Goal: Information Seeking & Learning: Learn about a topic

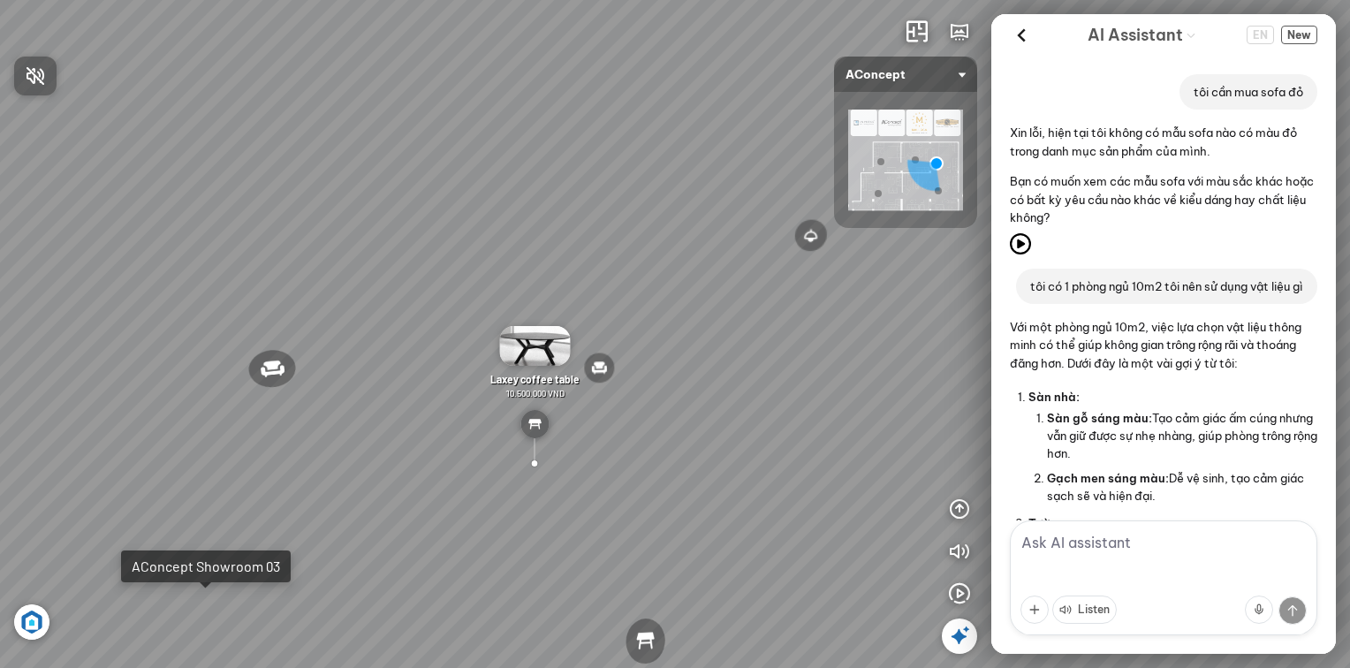
click at [198, 608] on div at bounding box center [675, 334] width 1350 height 668
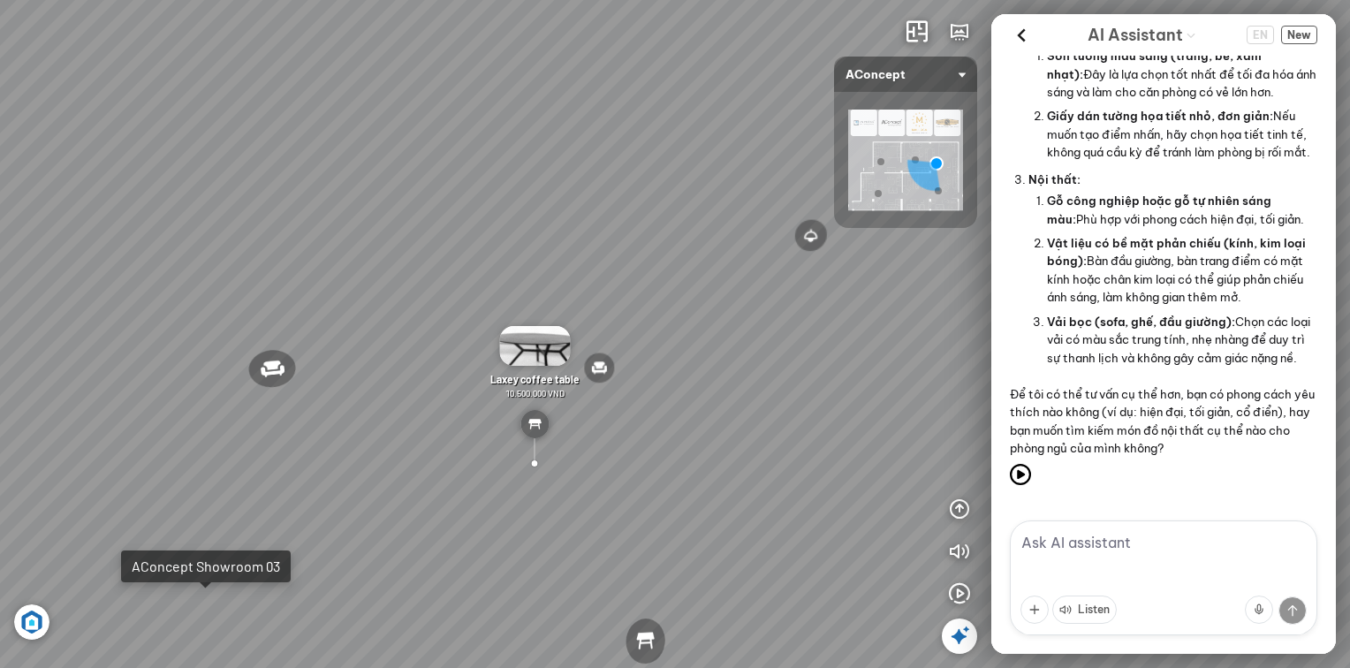
click at [191, 613] on div "Reno ceiling lamp 5.300.000 VND Palima bed 19.000.000 VND Nanna Lounge Chair 7.…" at bounding box center [675, 334] width 1350 height 668
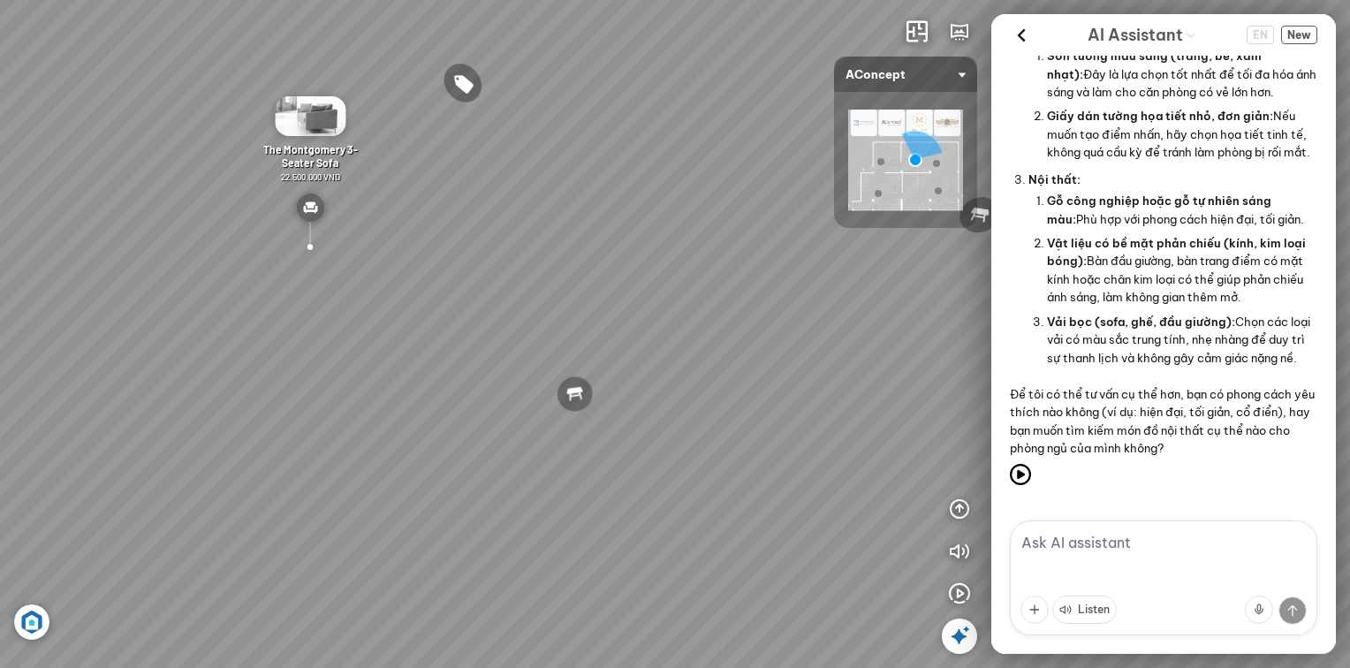
drag, startPoint x: 334, startPoint y: 440, endPoint x: 340, endPoint y: 371, distance: 69.2
click at [251, 409] on div "Metropolis Abstract Acrylic Print 7.000.000 VND [PERSON_NAME] 7.300.000 VND Ros…" at bounding box center [675, 334] width 1350 height 668
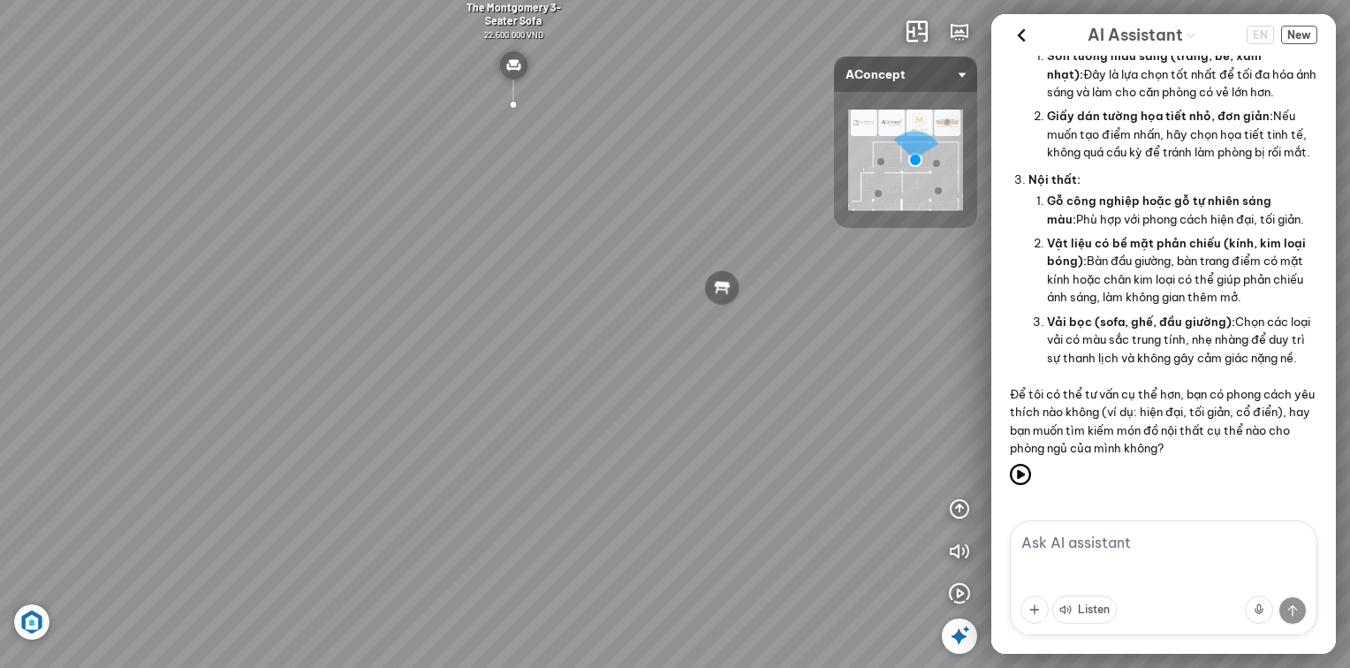
drag, startPoint x: 611, startPoint y: 157, endPoint x: 731, endPoint y: 157, distance: 120.1
click at [731, 157] on div "Metropolis Abstract Acrylic Print 7.000.000 VND [PERSON_NAME] 7.300.000 VND Ros…" at bounding box center [675, 334] width 1350 height 668
drag, startPoint x: 382, startPoint y: 374, endPoint x: 747, endPoint y: 383, distance: 365.7
click at [760, 378] on div "Metropolis Abstract Acrylic Print 7.000.000 VND [PERSON_NAME] 7.300.000 VND Ros…" at bounding box center [675, 334] width 1350 height 668
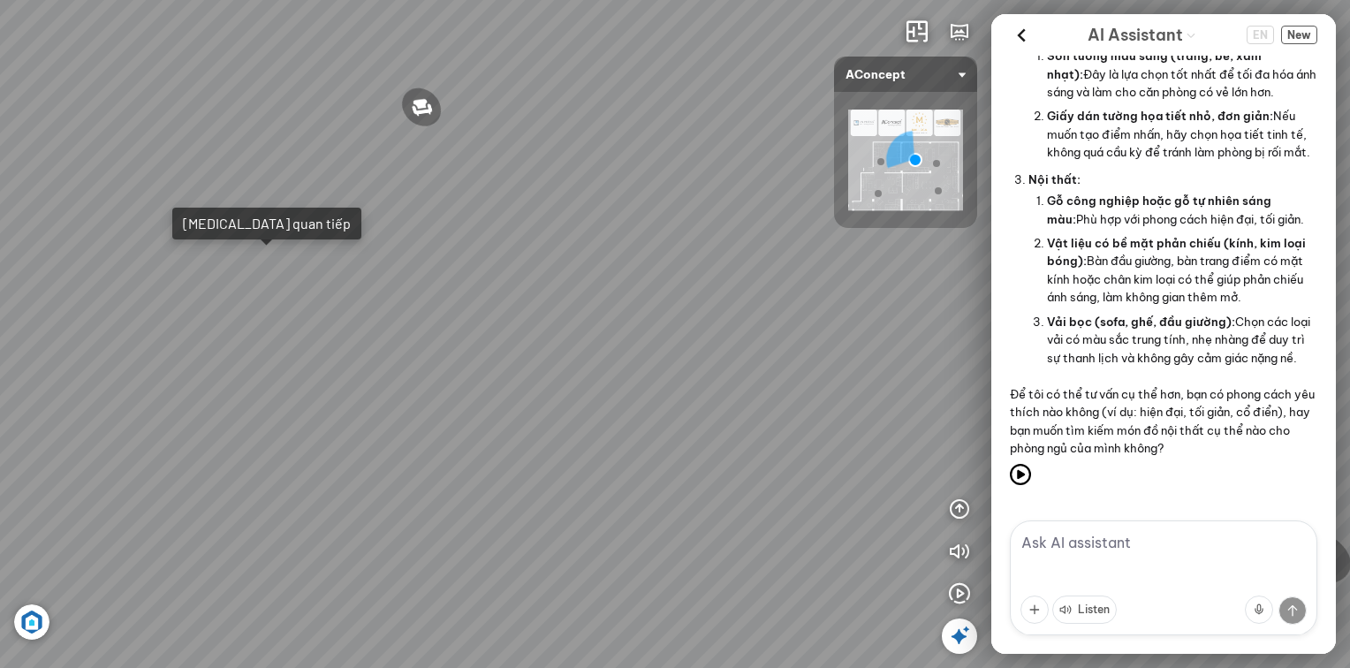
click at [525, 354] on div "Metropolis Abstract Acrylic Print 7.000.000 VND [PERSON_NAME] 7.300.000 VND Ros…" at bounding box center [675, 334] width 1350 height 668
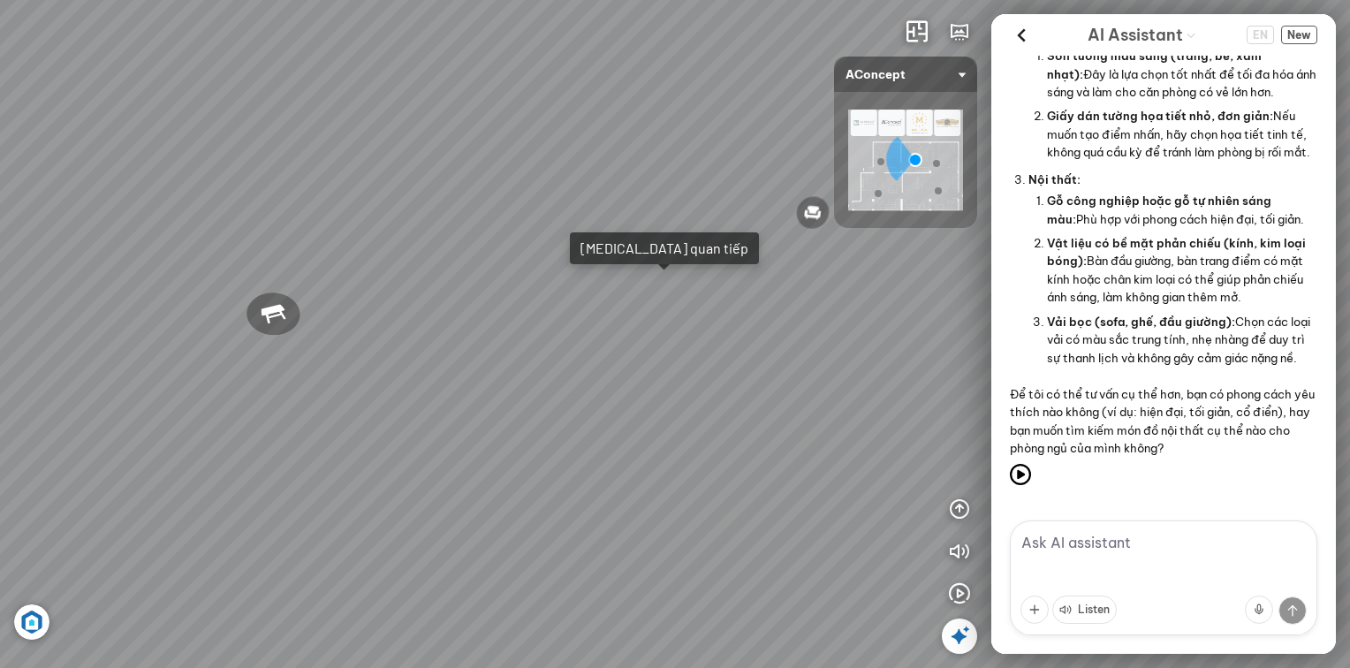
drag, startPoint x: 405, startPoint y: 305, endPoint x: 446, endPoint y: 329, distance: 48.3
click at [510, 334] on div "Metropolis Abstract Acrylic Print 7.000.000 VND [PERSON_NAME] 7.300.000 VND Ros…" at bounding box center [675, 334] width 1350 height 668
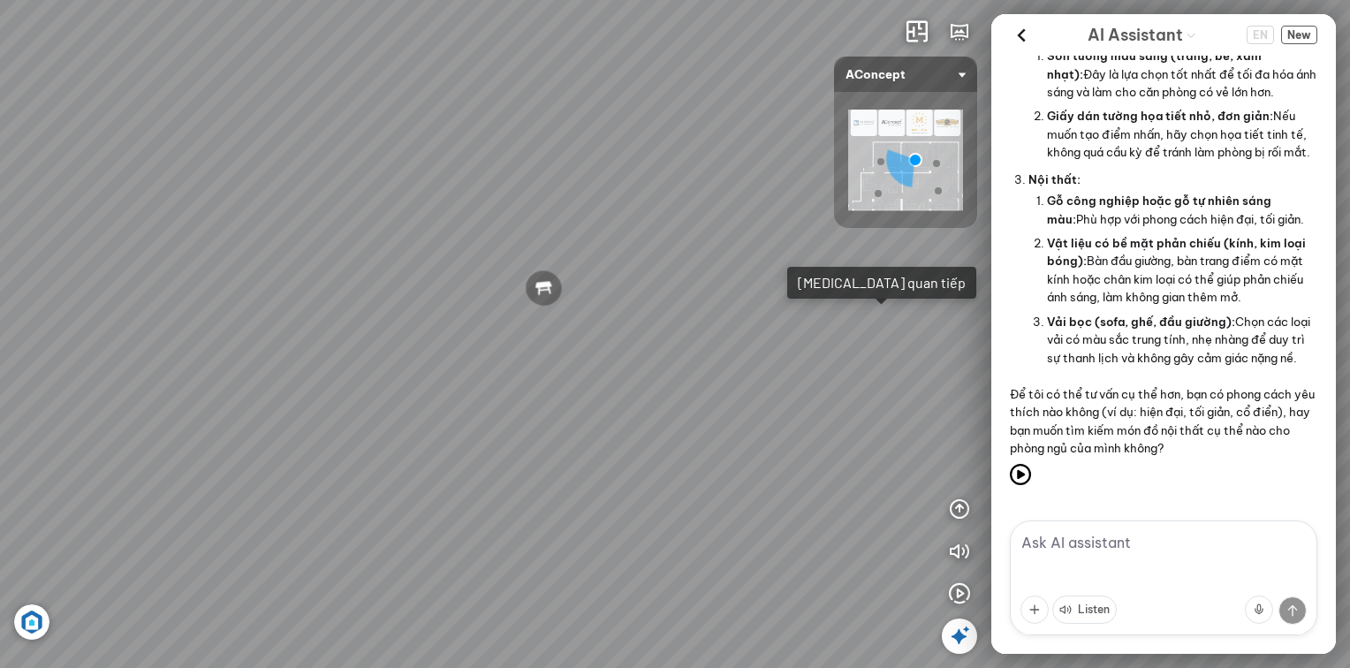
drag, startPoint x: 289, startPoint y: 299, endPoint x: 334, endPoint y: 271, distance: 53.2
click at [334, 271] on div "Metropolis Abstract Acrylic Print 7.000.000 VND [PERSON_NAME] 7.300.000 VND Ros…" at bounding box center [675, 334] width 1350 height 668
click at [546, 291] on div at bounding box center [543, 288] width 42 height 41
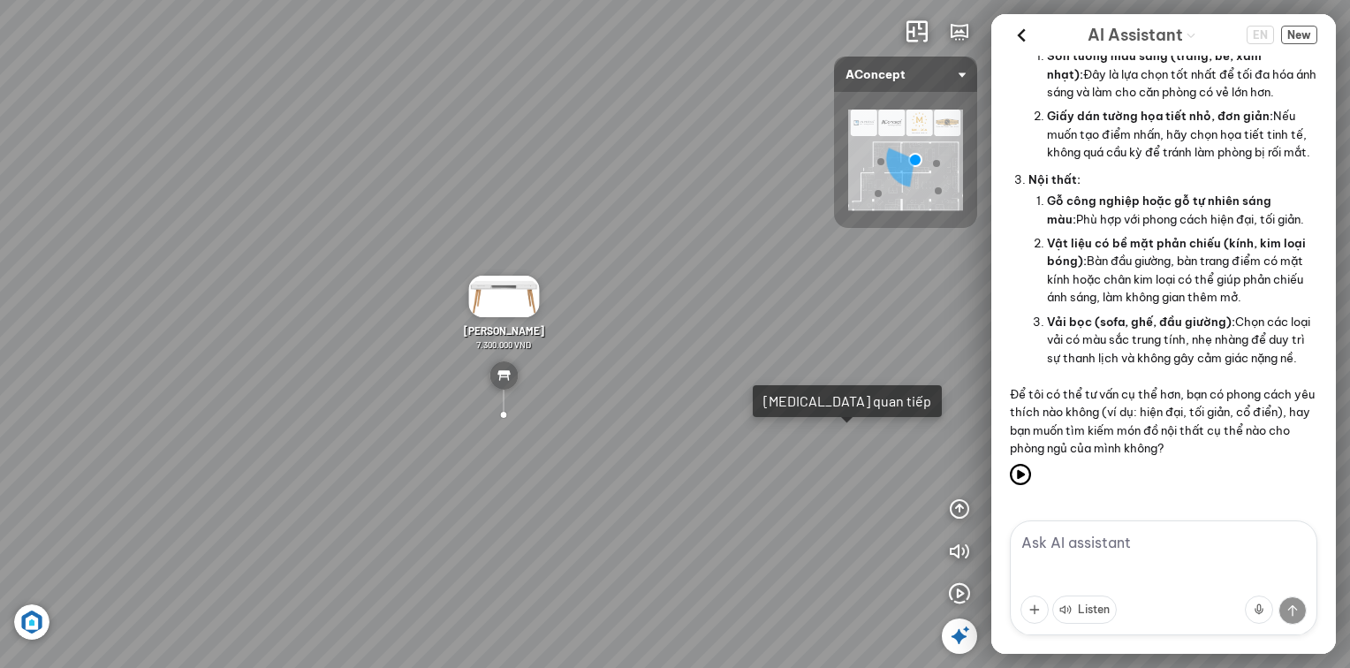
click at [1084, 546] on textarea at bounding box center [1162, 577] width 307 height 115
click at [950, 642] on icon at bounding box center [959, 635] width 21 height 21
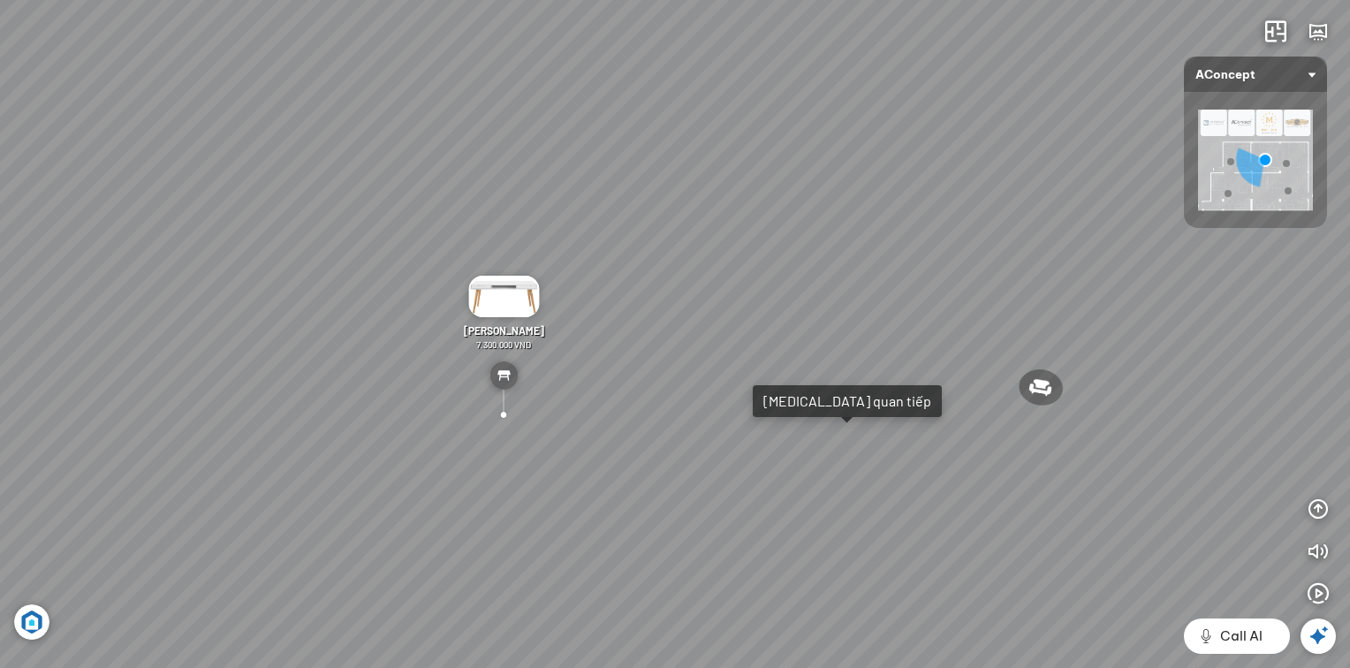
scroll to position [8493, 0]
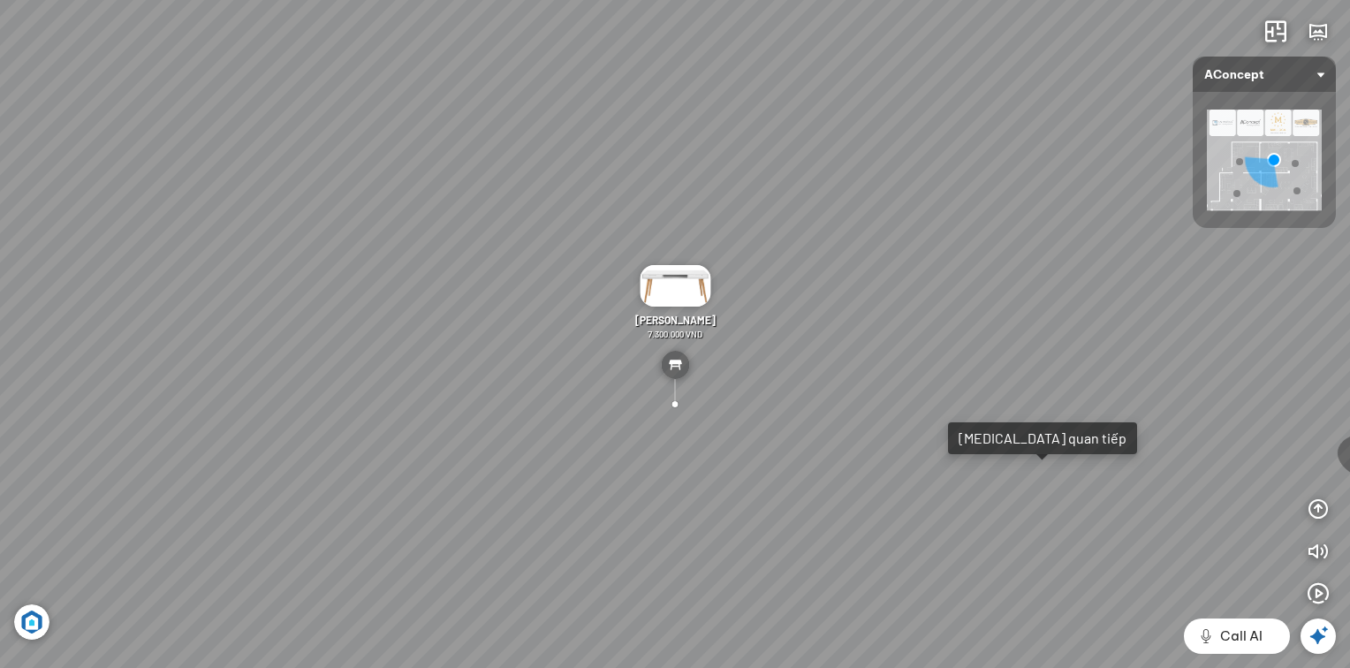
click at [1323, 638] on icon at bounding box center [1317, 635] width 21 height 21
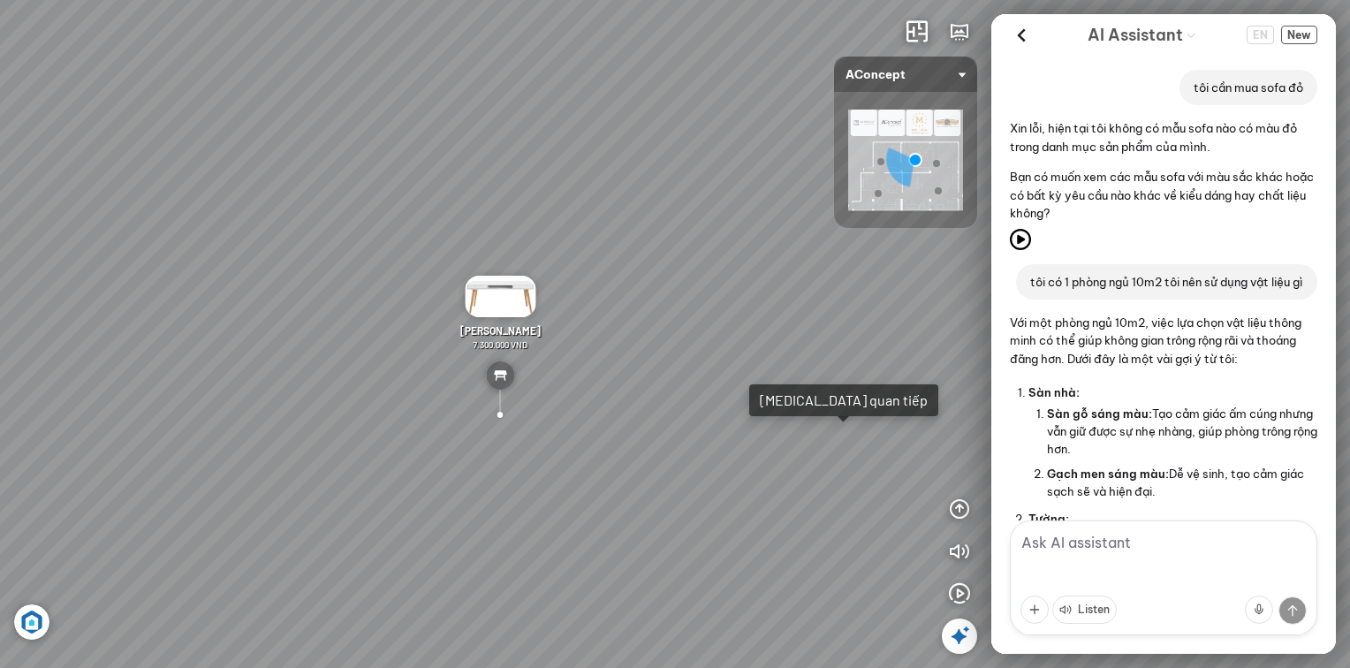
scroll to position [537, 0]
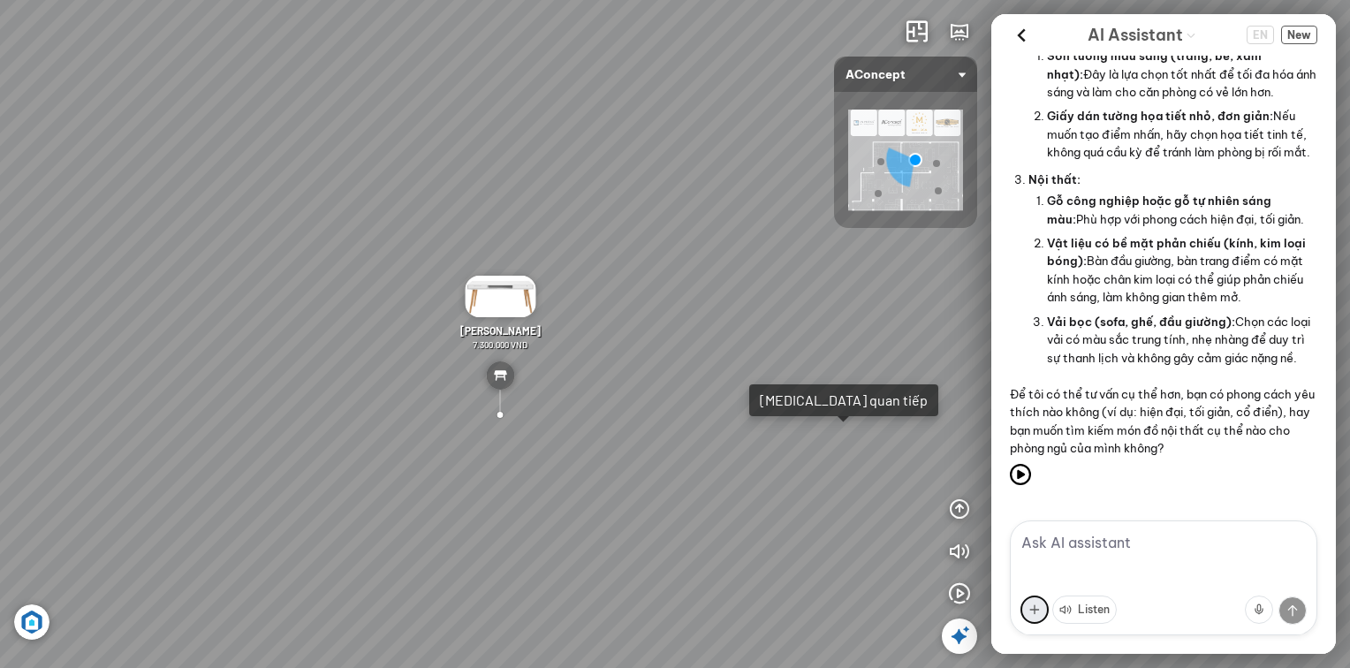
click at [1035, 610] on button at bounding box center [1034, 609] width 28 height 28
click at [1155, 594] on div "Listen" at bounding box center [1163, 609] width 286 height 49
click at [1127, 553] on textarea at bounding box center [1162, 577] width 307 height 115
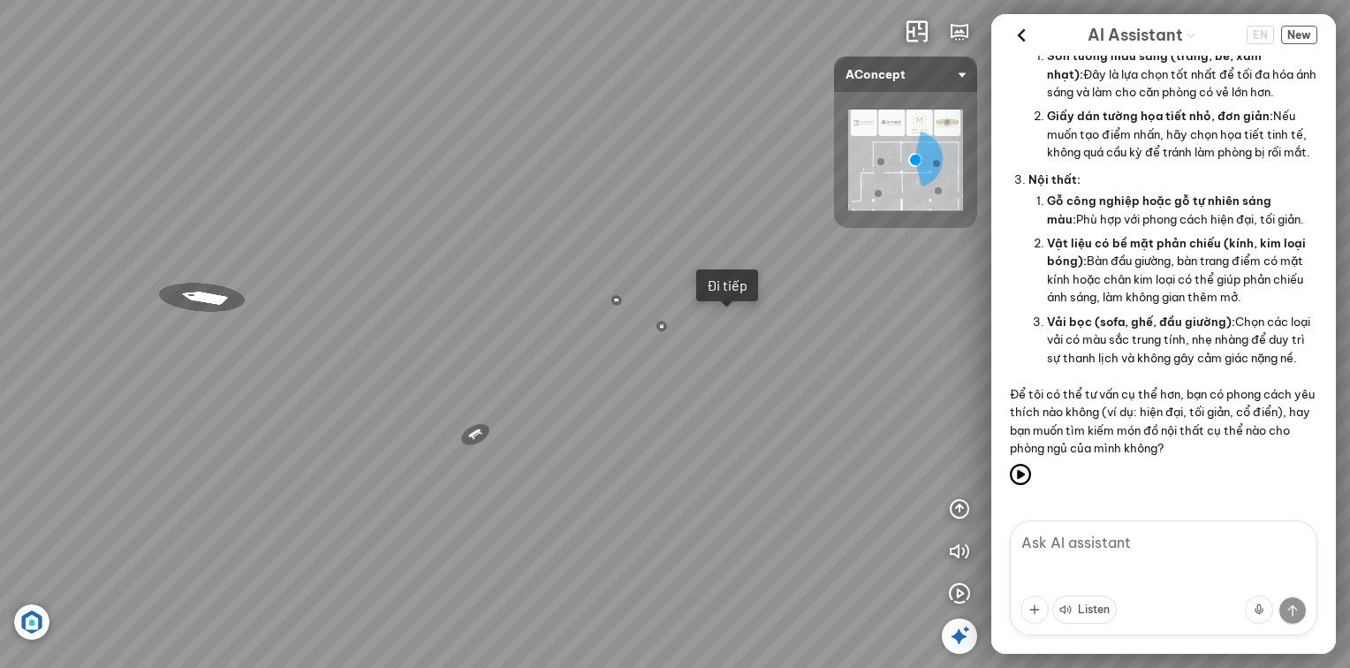
drag, startPoint x: 431, startPoint y: 422, endPoint x: 932, endPoint y: 398, distance: 501.3
click at [934, 389] on div "Metropolis Abstract Acrylic Print 7.000.000 VND [PERSON_NAME] 7.300.000 VND Ros…" at bounding box center [675, 334] width 1350 height 668
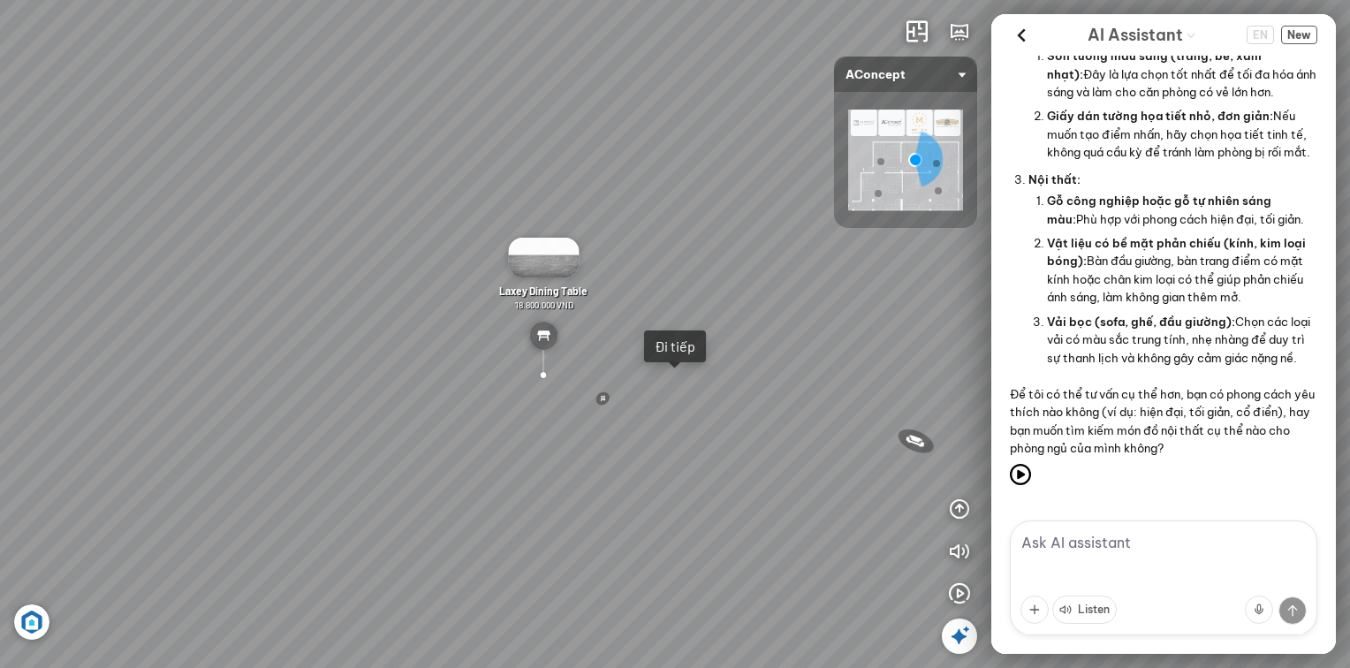
drag, startPoint x: 788, startPoint y: 420, endPoint x: 680, endPoint y: 495, distance: 131.8
click at [682, 500] on div "Metropolis Abstract Acrylic Print 7.000.000 VND [PERSON_NAME] 7.300.000 VND Ros…" at bounding box center [675, 334] width 1350 height 668
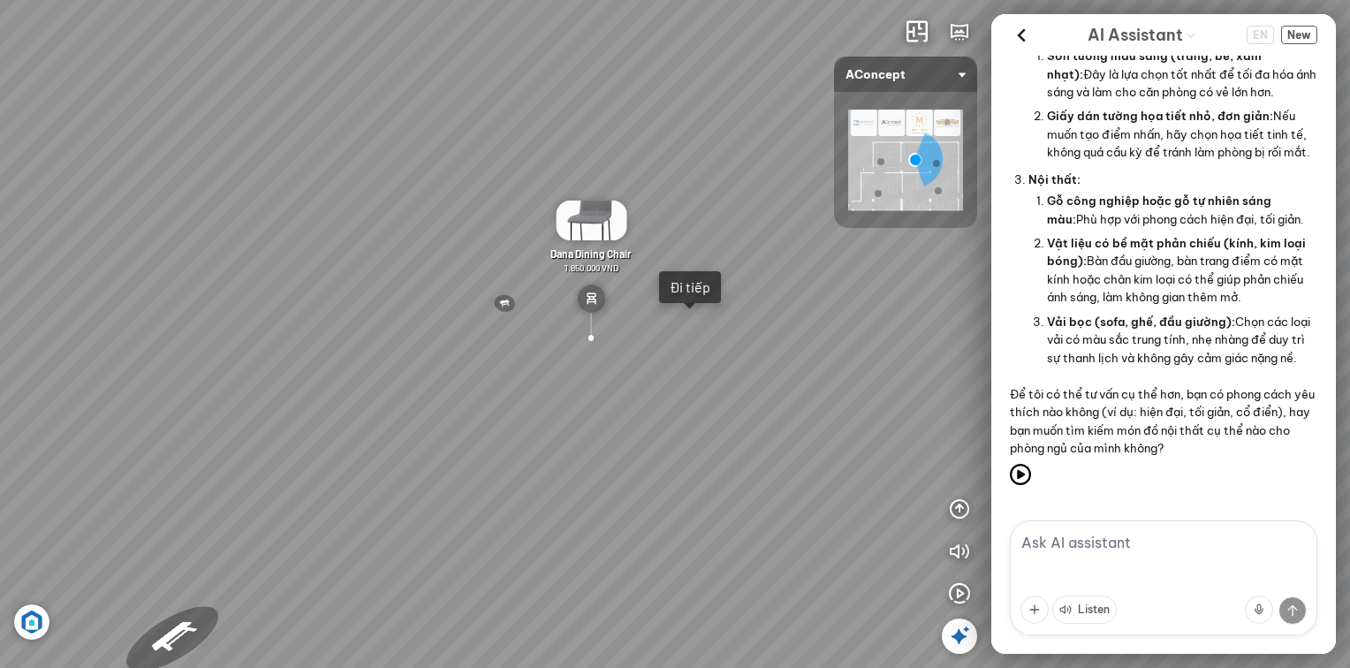
drag, startPoint x: 895, startPoint y: 428, endPoint x: 949, endPoint y: 295, distance: 144.2
click at [949, 295] on div "Metropolis Abstract Acrylic Print 7.000.000 VND [PERSON_NAME] 7.300.000 VND Ros…" at bounding box center [675, 334] width 1350 height 668
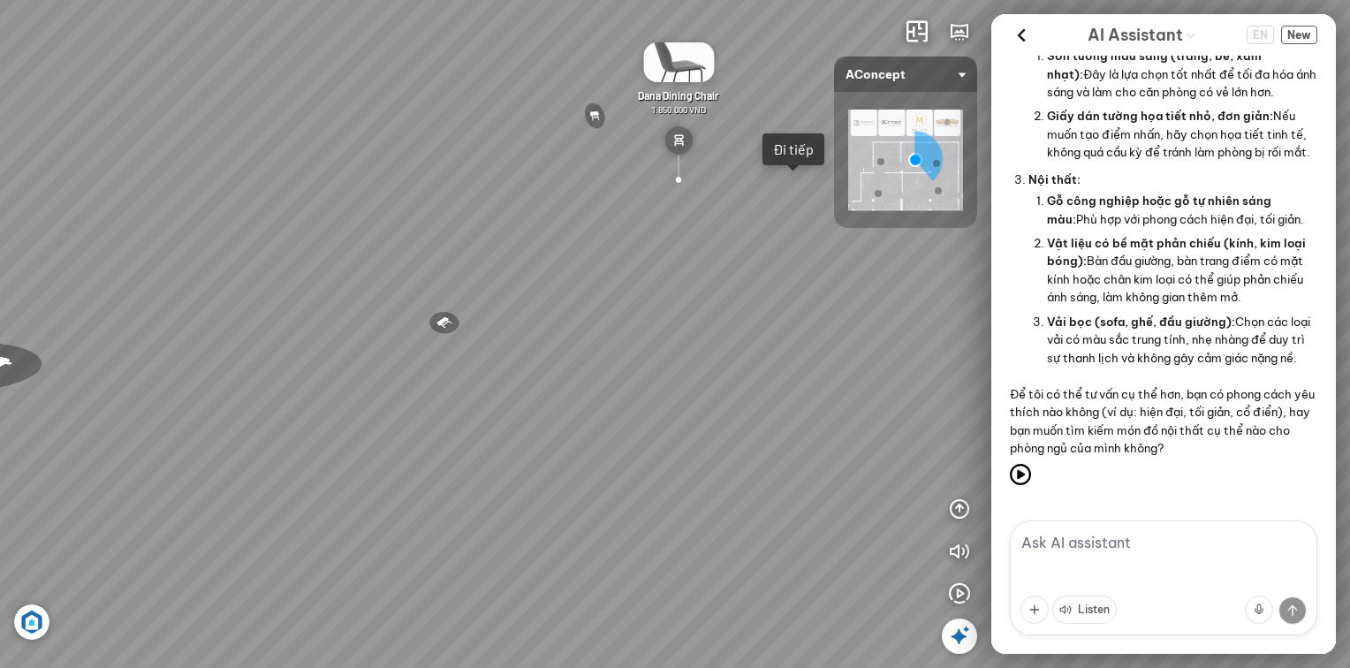
drag, startPoint x: 765, startPoint y: 445, endPoint x: 855, endPoint y: 324, distance: 150.9
click at [855, 324] on div "Metropolis Abstract Acrylic Print 7.000.000 VND [PERSON_NAME] 7.300.000 VND Ros…" at bounding box center [675, 334] width 1350 height 668
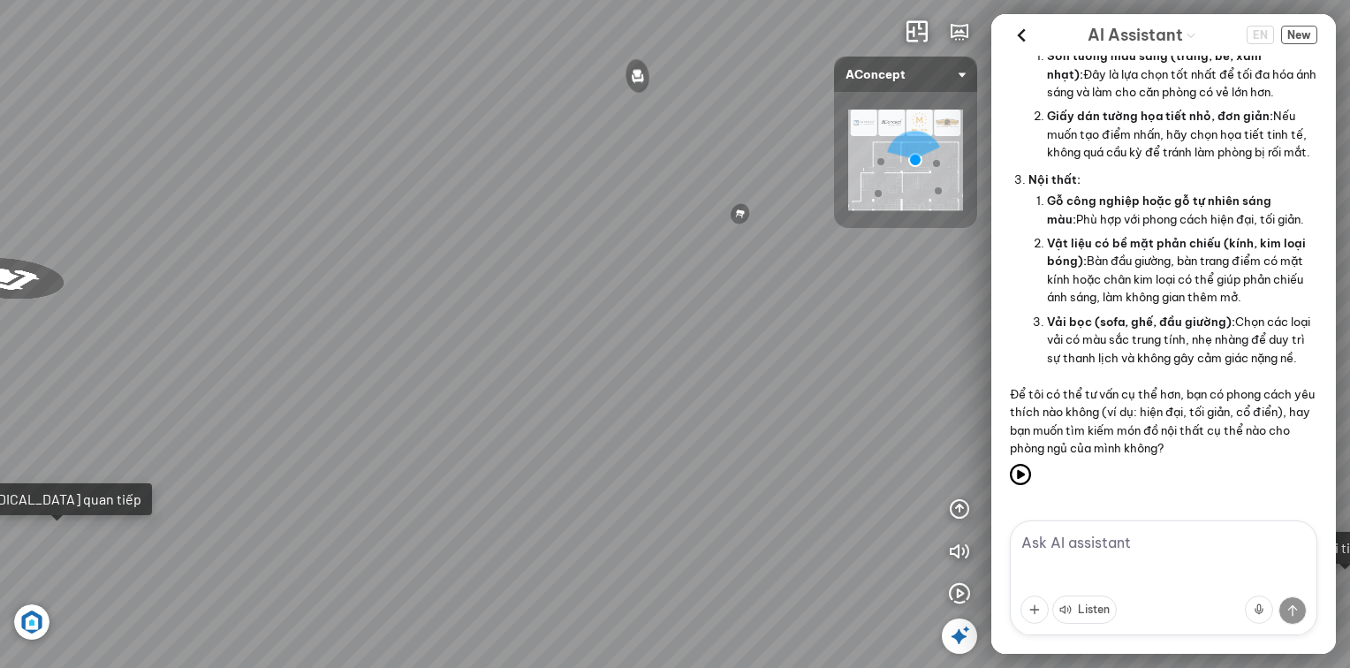
drag, startPoint x: 632, startPoint y: 321, endPoint x: 805, endPoint y: 323, distance: 173.1
click at [810, 317] on div "Metropolis Abstract Acrylic Print 7.000.000 VND [PERSON_NAME] 7.300.000 VND Ros…" at bounding box center [675, 334] width 1350 height 668
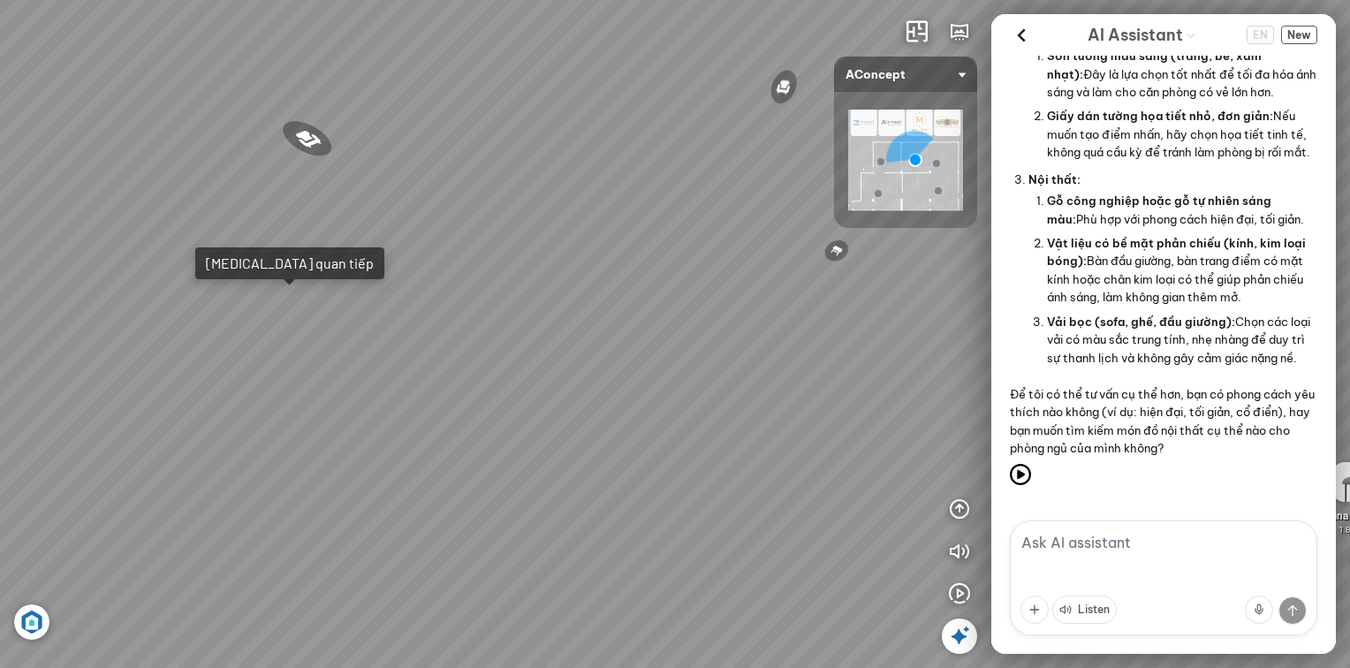
drag, startPoint x: 537, startPoint y: 328, endPoint x: 658, endPoint y: 367, distance: 127.4
click at [669, 362] on div "Metropolis Abstract Acrylic Print 7.000.000 VND [PERSON_NAME] 7.300.000 VND Ros…" at bounding box center [675, 334] width 1350 height 668
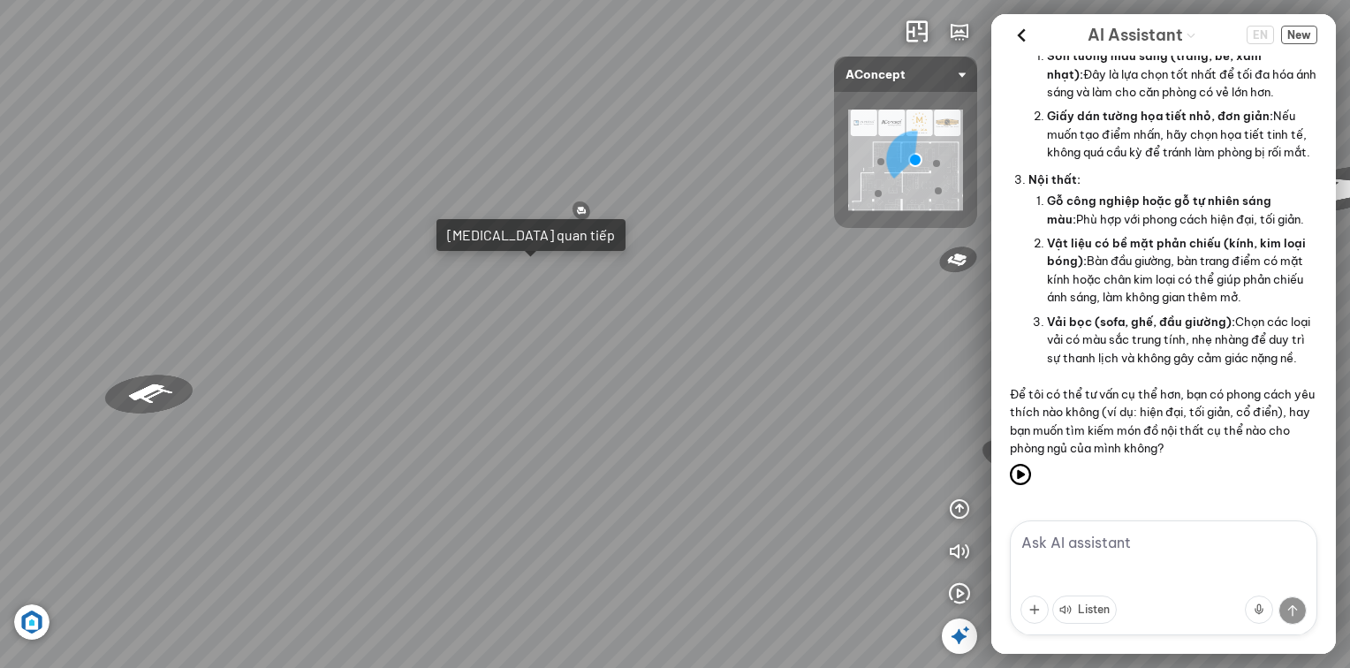
drag, startPoint x: 483, startPoint y: 331, endPoint x: 445, endPoint y: 432, distance: 107.6
click at [445, 432] on div "Metropolis Abstract Acrylic Print 7.000.000 VND [PERSON_NAME] 7.300.000 VND Ros…" at bounding box center [675, 334] width 1350 height 668
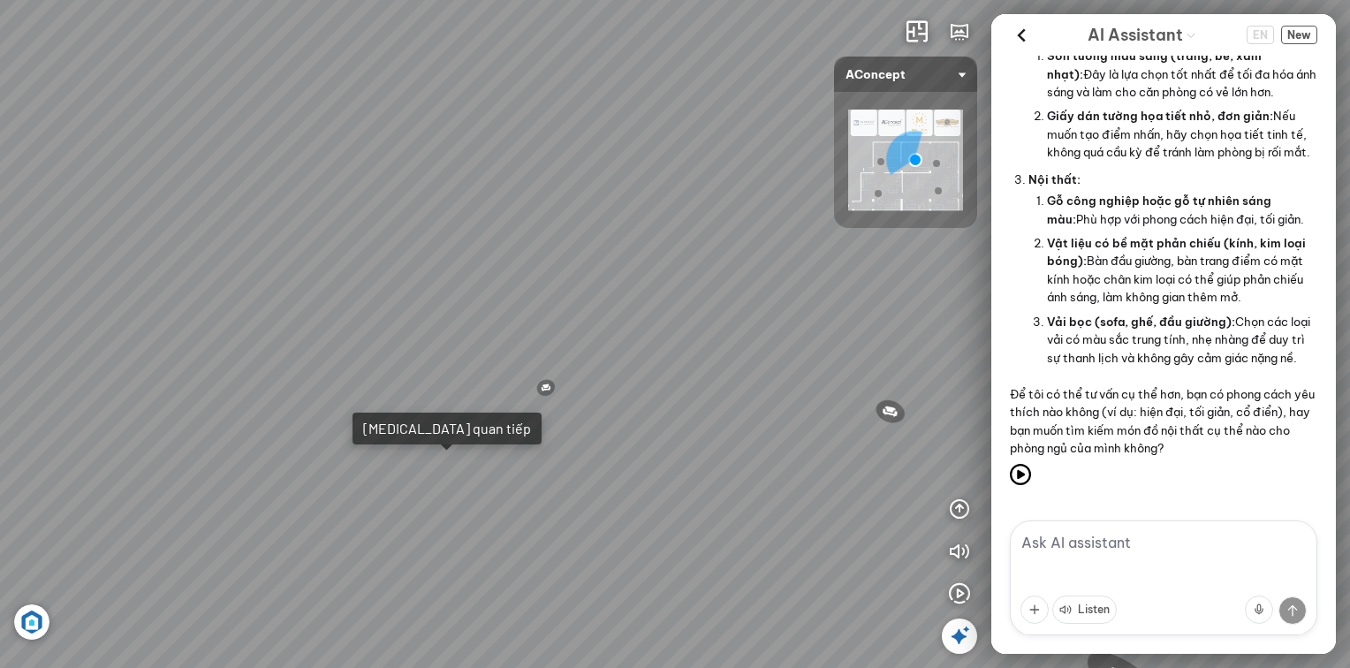
click at [526, 376] on div "Metropolis Abstract Acrylic Print 7.000.000 VND [PERSON_NAME] 7.300.000 VND Ros…" at bounding box center [675, 334] width 1350 height 668
drag, startPoint x: 385, startPoint y: 423, endPoint x: 626, endPoint y: 338, distance: 255.6
click at [626, 338] on div "Metropolis Abstract Acrylic Print 7.000.000 VND [PERSON_NAME] 7.300.000 VND Ros…" at bounding box center [675, 334] width 1350 height 668
drag, startPoint x: 581, startPoint y: 313, endPoint x: 809, endPoint y: 379, distance: 237.3
click at [897, 320] on div "Metropolis Abstract Acrylic Print 7.000.000 VND [PERSON_NAME] 7.300.000 VND Ros…" at bounding box center [675, 334] width 1350 height 668
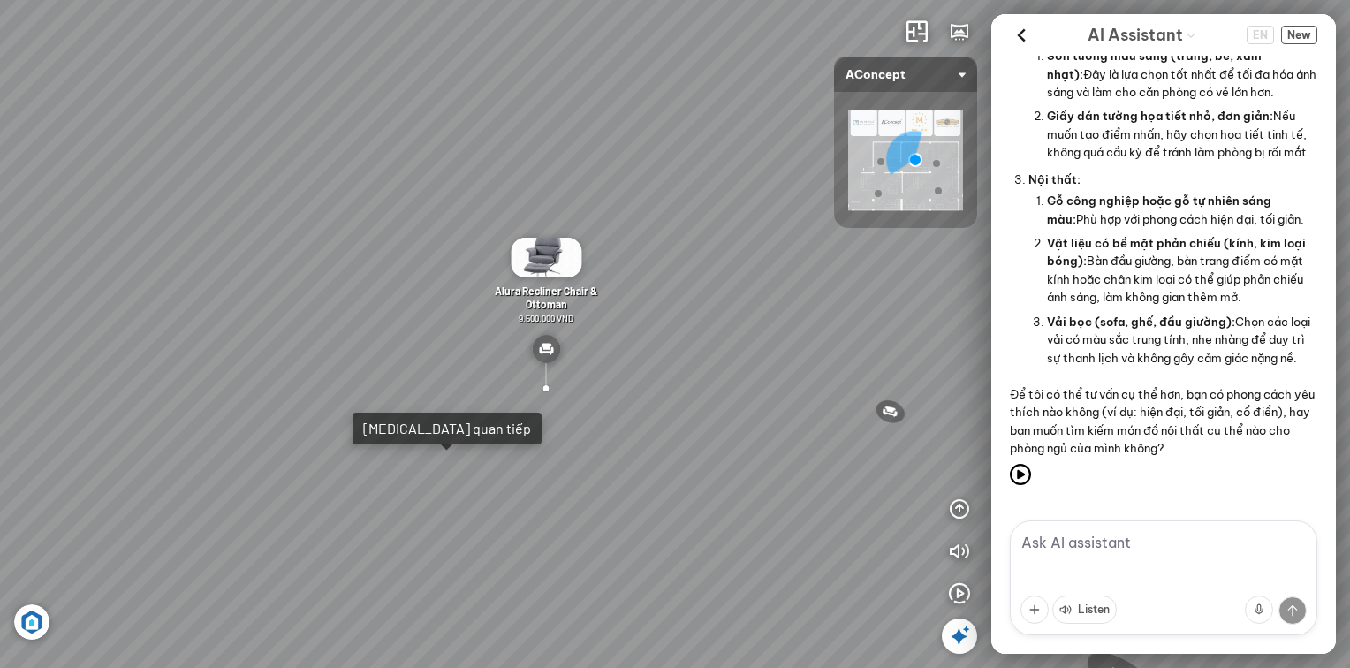
drag, startPoint x: 462, startPoint y: 337, endPoint x: 760, endPoint y: 346, distance: 298.7
click at [760, 346] on div "Metropolis Abstract Acrylic Print 7.000.000 VND [PERSON_NAME] 7.300.000 VND Ros…" at bounding box center [675, 334] width 1350 height 668
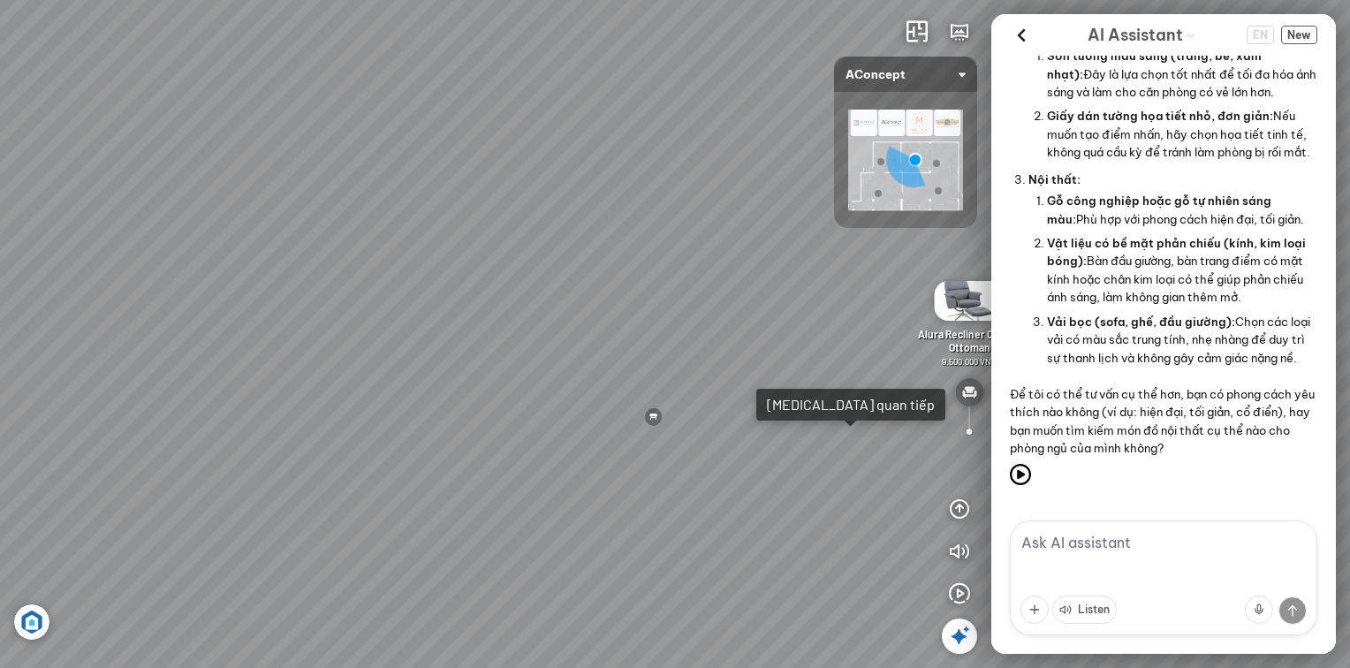
drag, startPoint x: 240, startPoint y: 302, endPoint x: 656, endPoint y: 318, distance: 416.3
click at [654, 315] on div "Metropolis Abstract Acrylic Print 7.000.000 VND [PERSON_NAME] 7.300.000 VND Ros…" at bounding box center [675, 334] width 1350 height 668
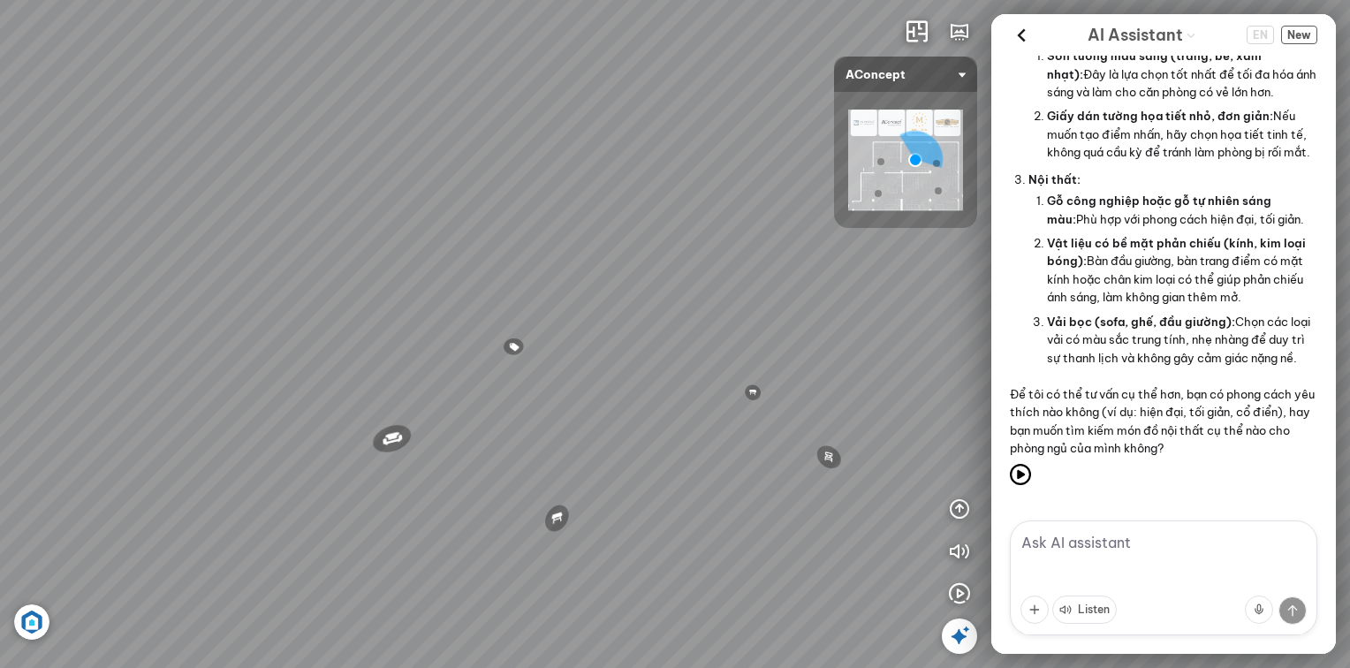
drag, startPoint x: 463, startPoint y: 352, endPoint x: 601, endPoint y: 327, distance: 140.0
click at [601, 327] on div "Metropolis Abstract Acrylic Print 7.000.000 VND [PERSON_NAME] 7.300.000 VND Ros…" at bounding box center [675, 334] width 1350 height 668
